Goal: Register for event/course

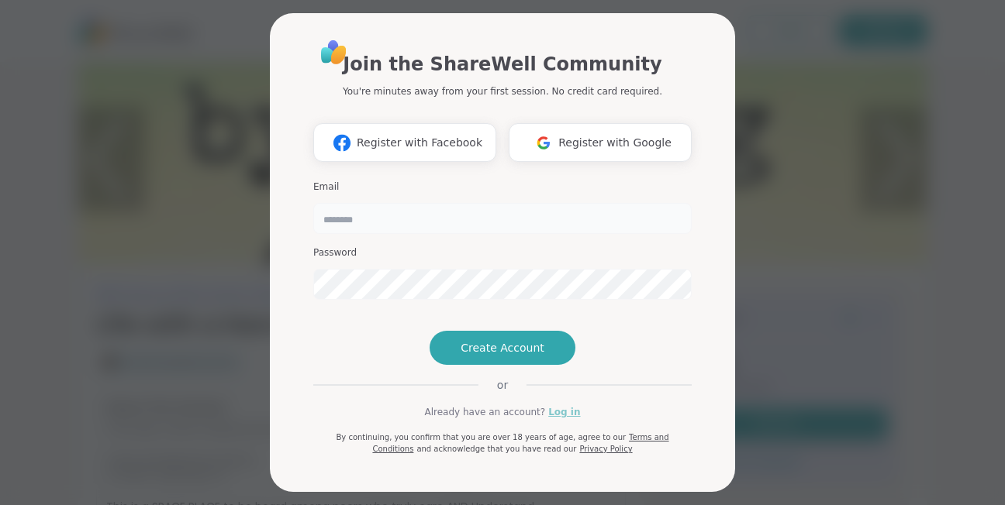
type input "********"
click at [557, 419] on link "Log in" at bounding box center [564, 412] width 32 height 14
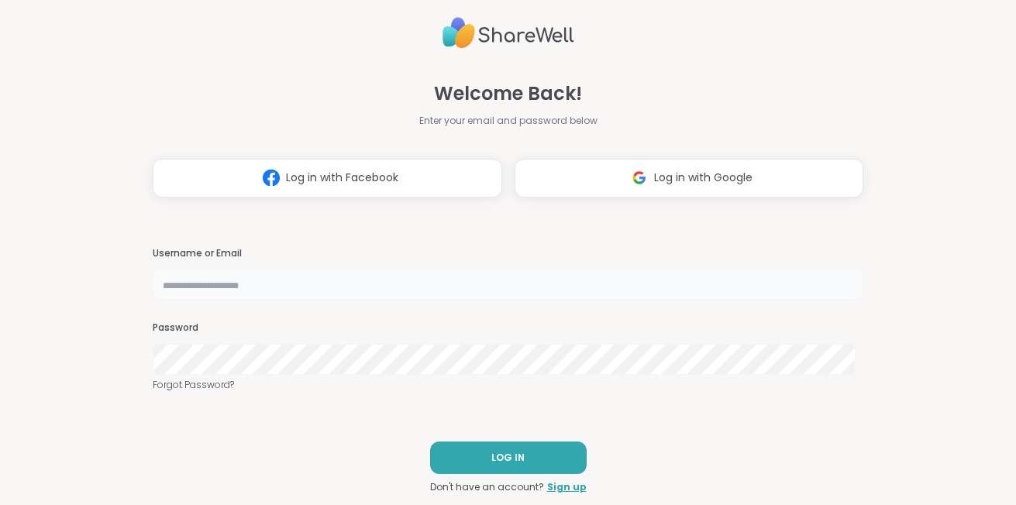
type input "********"
click at [557, 463] on button "LOG IN" at bounding box center [508, 458] width 157 height 33
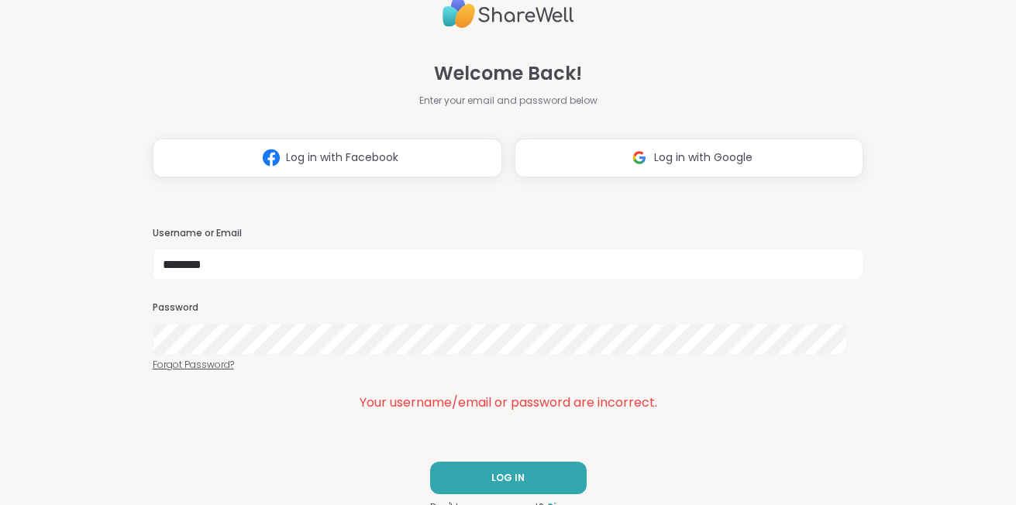
click at [185, 367] on link "Forgot Password?" at bounding box center [509, 365] width 712 height 14
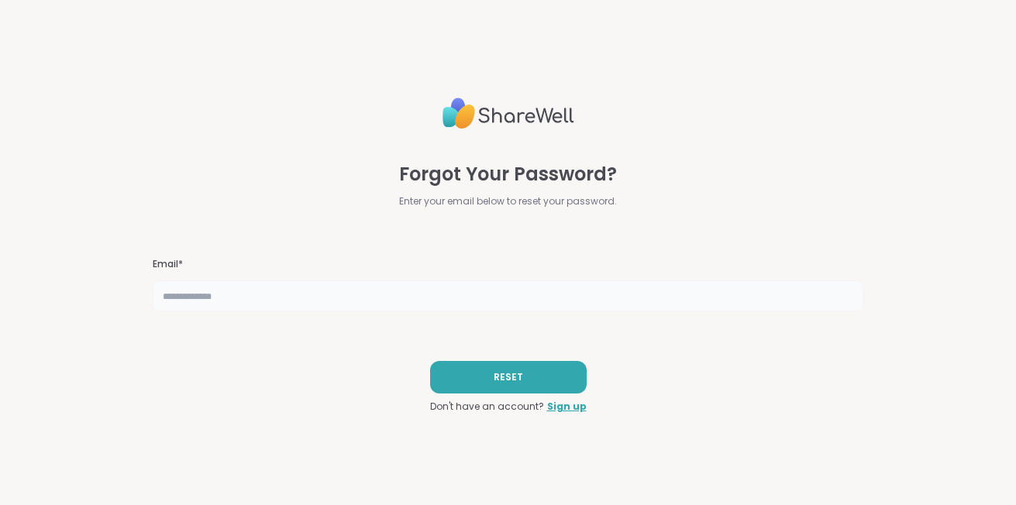
click at [258, 296] on input "text" at bounding box center [509, 296] width 712 height 31
click at [248, 298] on input "text" at bounding box center [509, 296] width 712 height 31
type input "**********"
click at [458, 383] on button "RESET" at bounding box center [508, 377] width 157 height 33
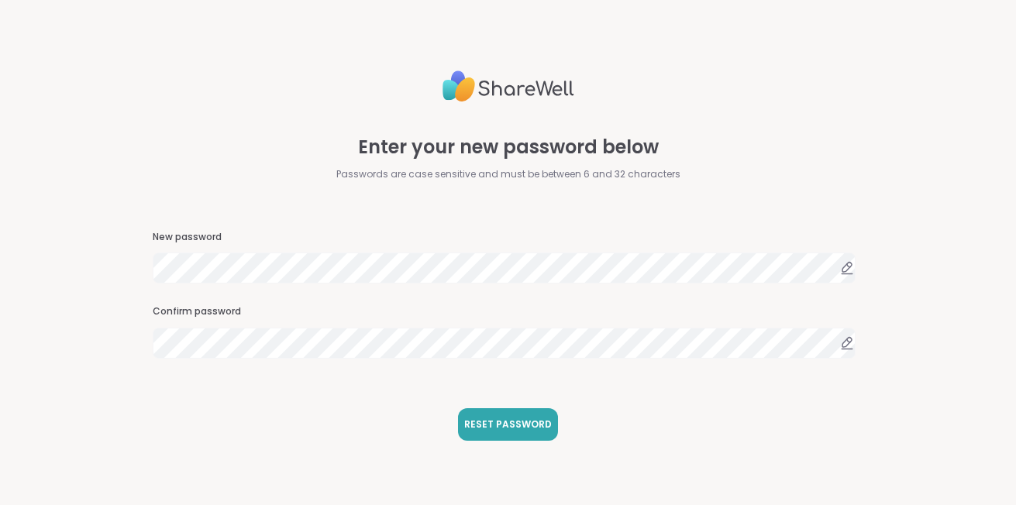
click at [100, 386] on div "Enter your new password below Passwords are case sensitive and must be between …" at bounding box center [508, 252] width 1016 height 505
click at [498, 421] on span "RESET PASSWORD" at bounding box center [508, 425] width 88 height 14
click at [843, 274] on icon at bounding box center [848, 274] width 11 height 0
click at [357, 434] on div "Enter your new password below Passwords are case sensitive and must be between …" at bounding box center [509, 252] width 712 height 505
click at [498, 425] on span "RESET PASSWORD" at bounding box center [508, 425] width 88 height 14
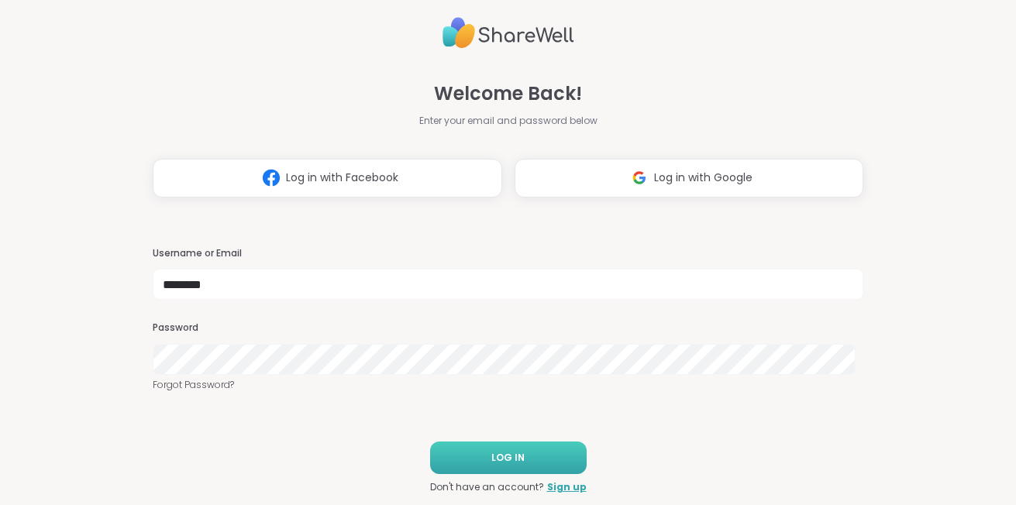
click at [468, 463] on button "LOG IN" at bounding box center [508, 458] width 157 height 33
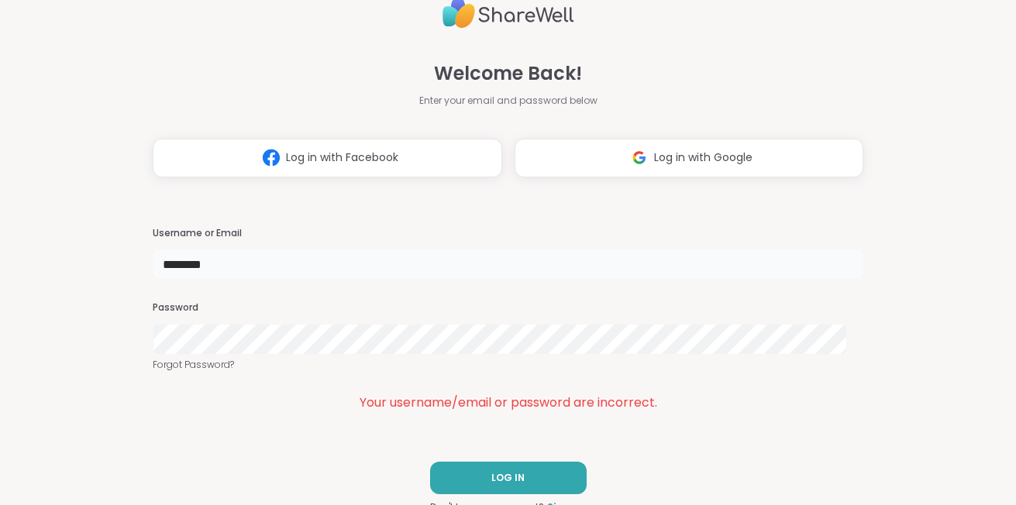
click at [227, 253] on input "********" at bounding box center [509, 264] width 712 height 31
type input "*"
type input "**********"
click at [472, 471] on button "LOG IN" at bounding box center [508, 478] width 157 height 33
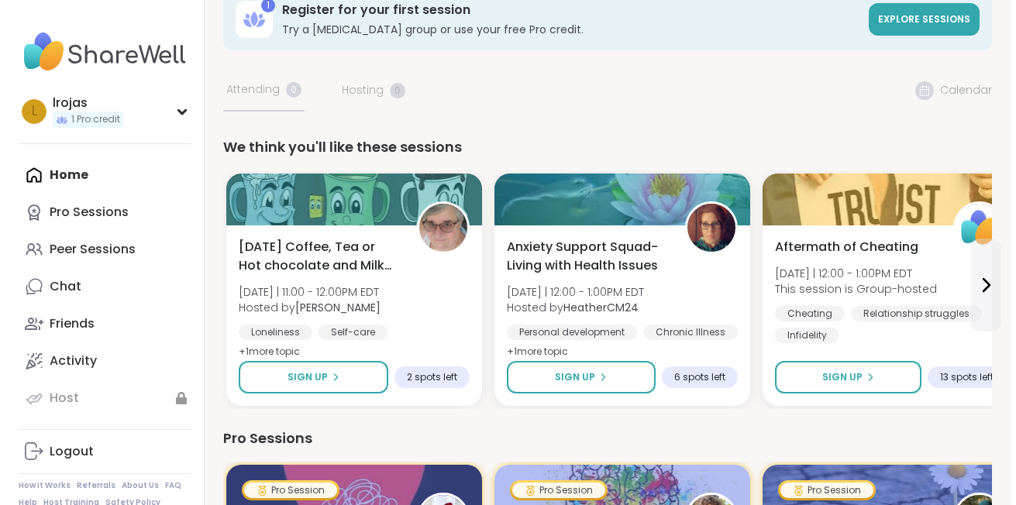
scroll to position [31, 0]
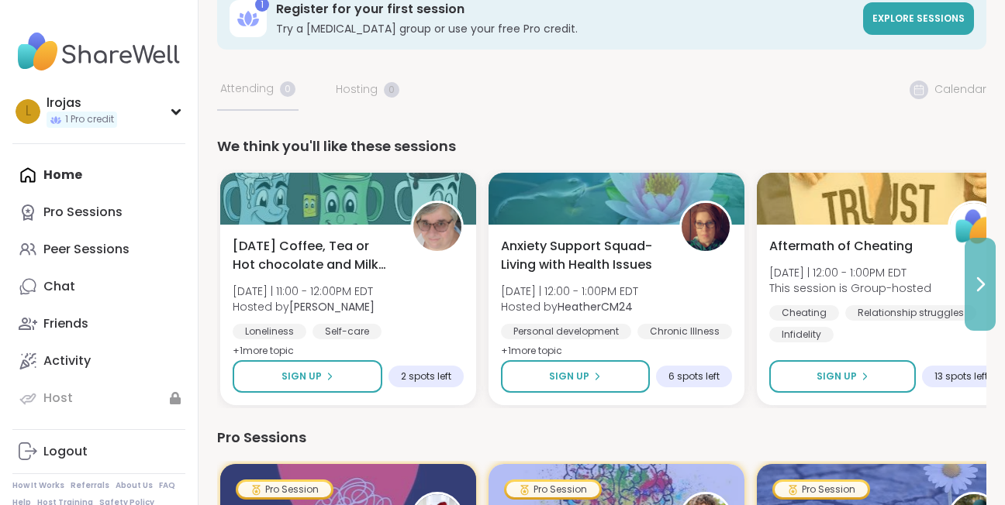
click at [978, 282] on icon at bounding box center [979, 284] width 19 height 19
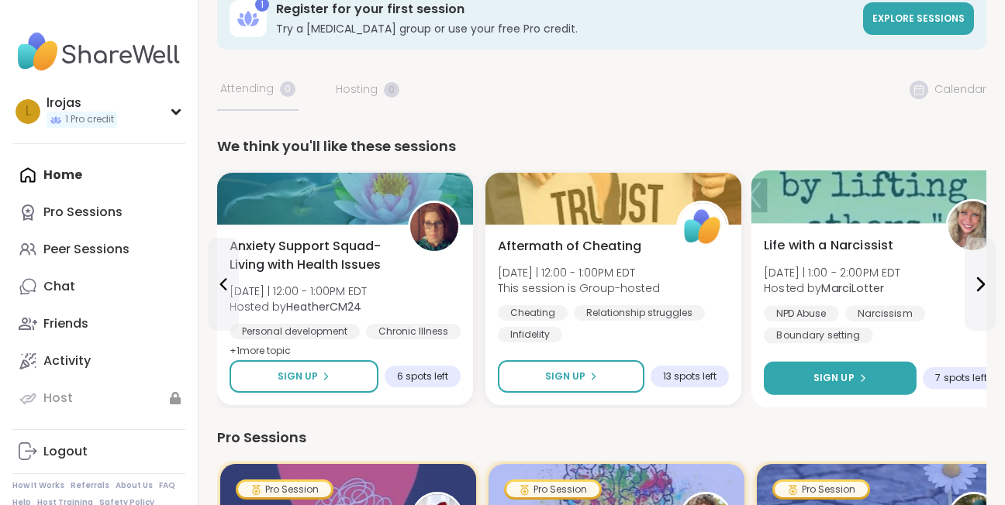
click at [839, 384] on span "Sign Up" at bounding box center [833, 378] width 41 height 14
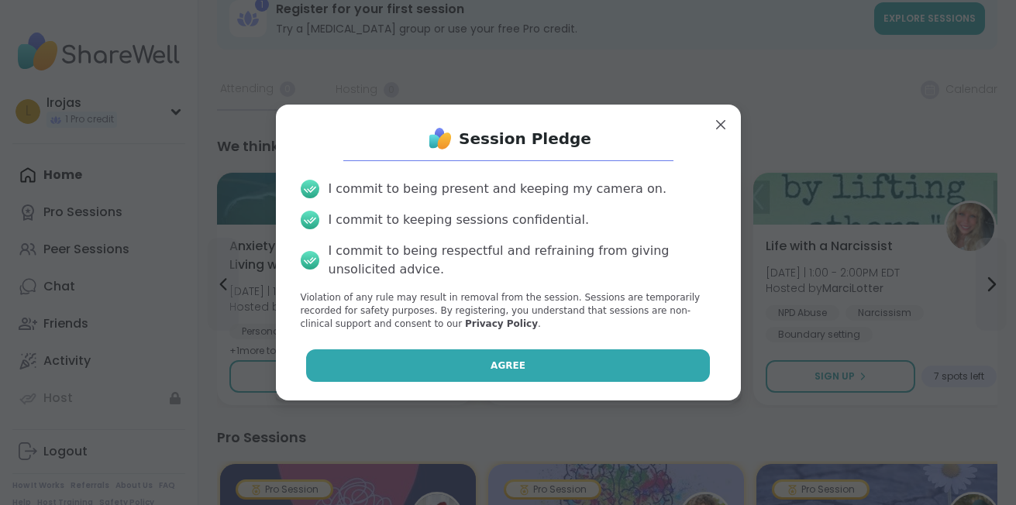
click at [491, 365] on span "Agree" at bounding box center [508, 366] width 35 height 14
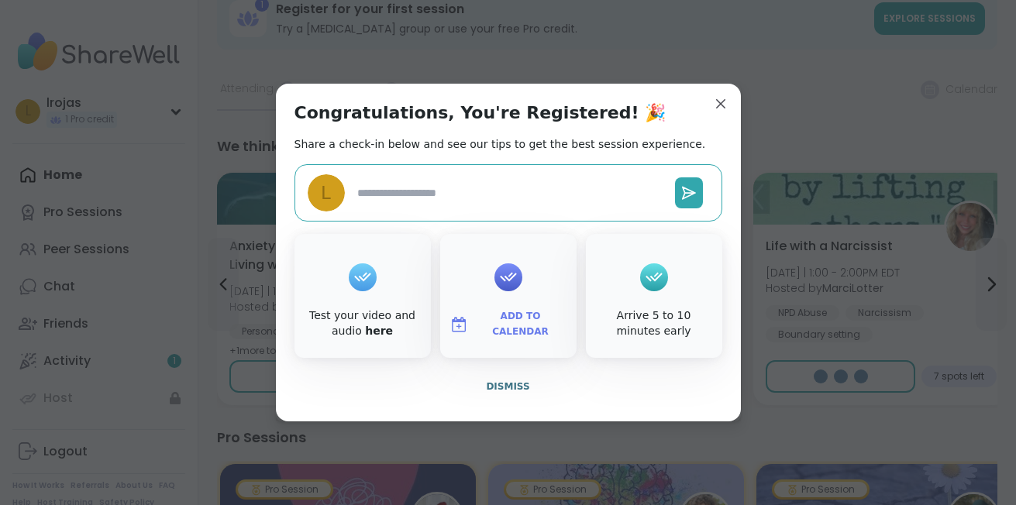
type textarea "*"
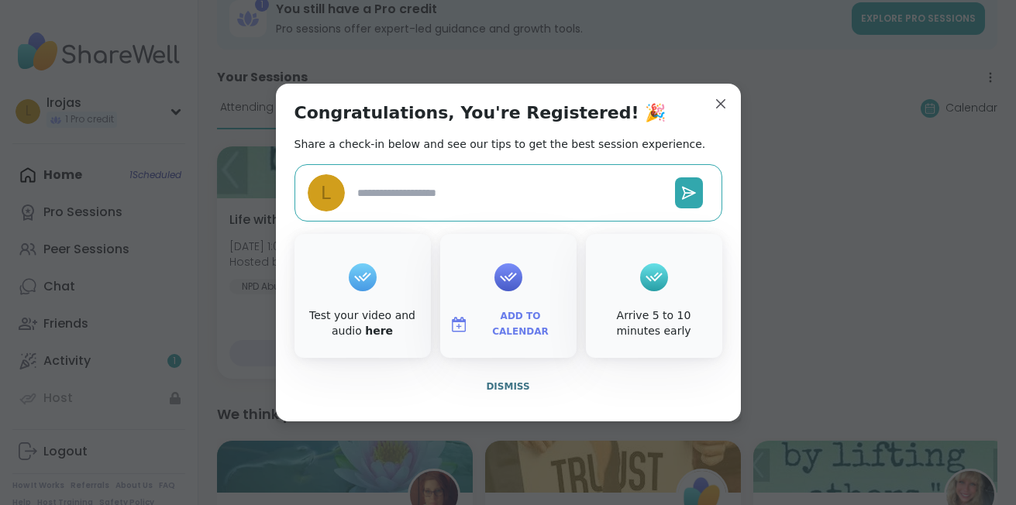
click at [450, 318] on img at bounding box center [459, 324] width 19 height 19
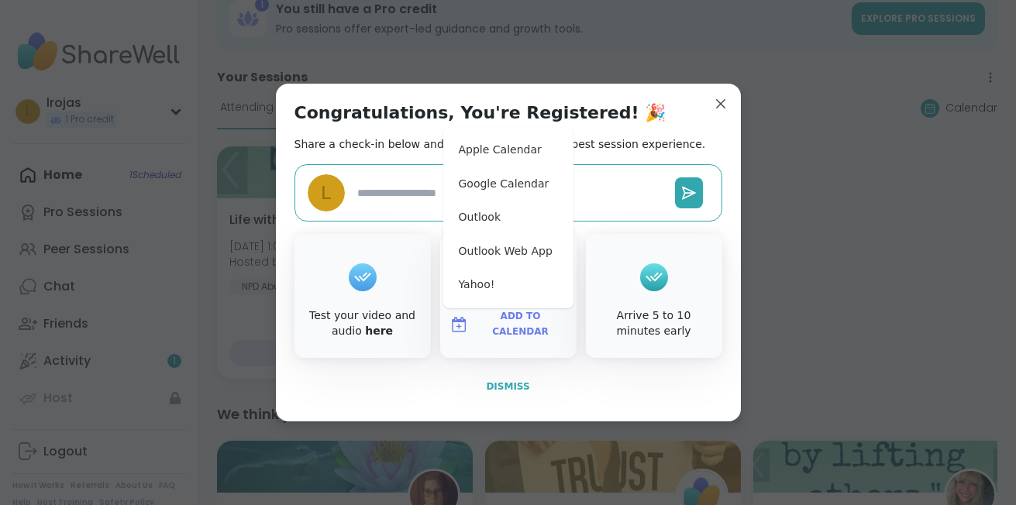
click at [391, 389] on button "Dismiss" at bounding box center [509, 387] width 428 height 33
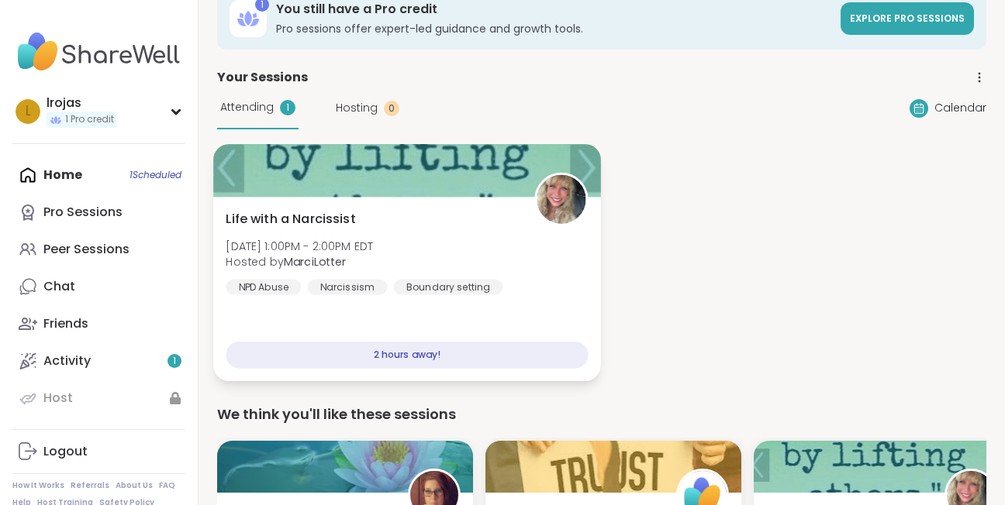
click at [576, 326] on div "Life with a Narcissist Mon, Sep 08 | 1:00PM - 2:00PM EDT Hosted by MarciLotter …" at bounding box center [407, 289] width 388 height 184
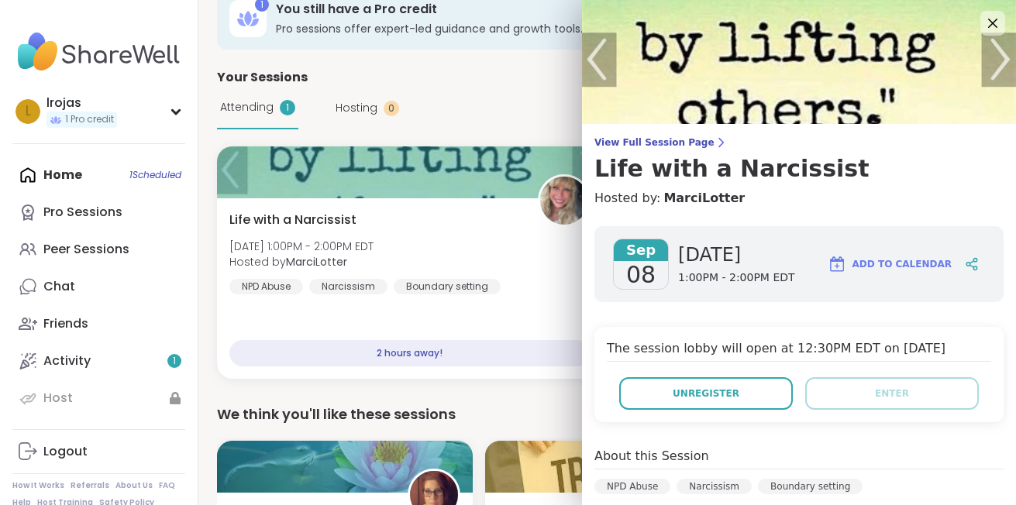
click at [833, 267] on img at bounding box center [837, 264] width 19 height 19
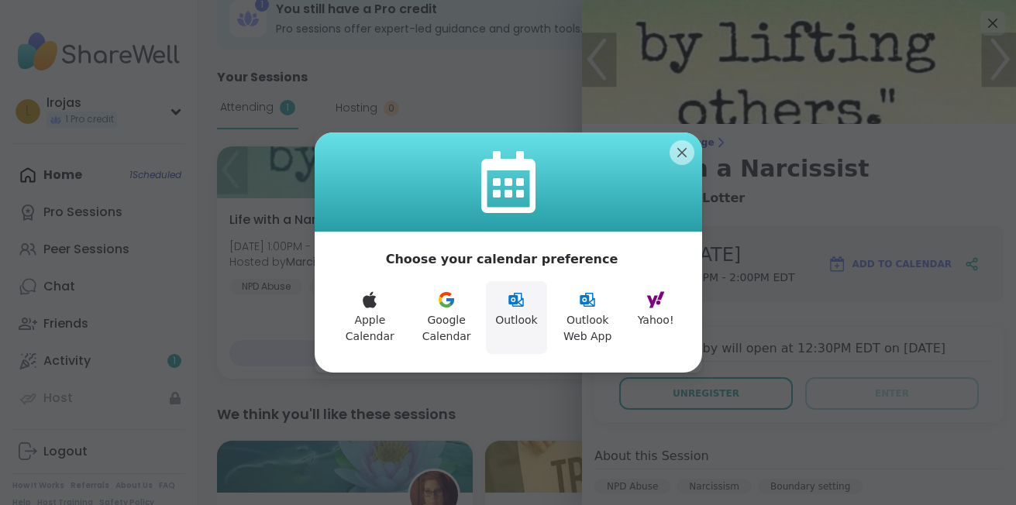
click at [510, 309] on icon at bounding box center [516, 300] width 19 height 19
